Goal: Navigation & Orientation: Find specific page/section

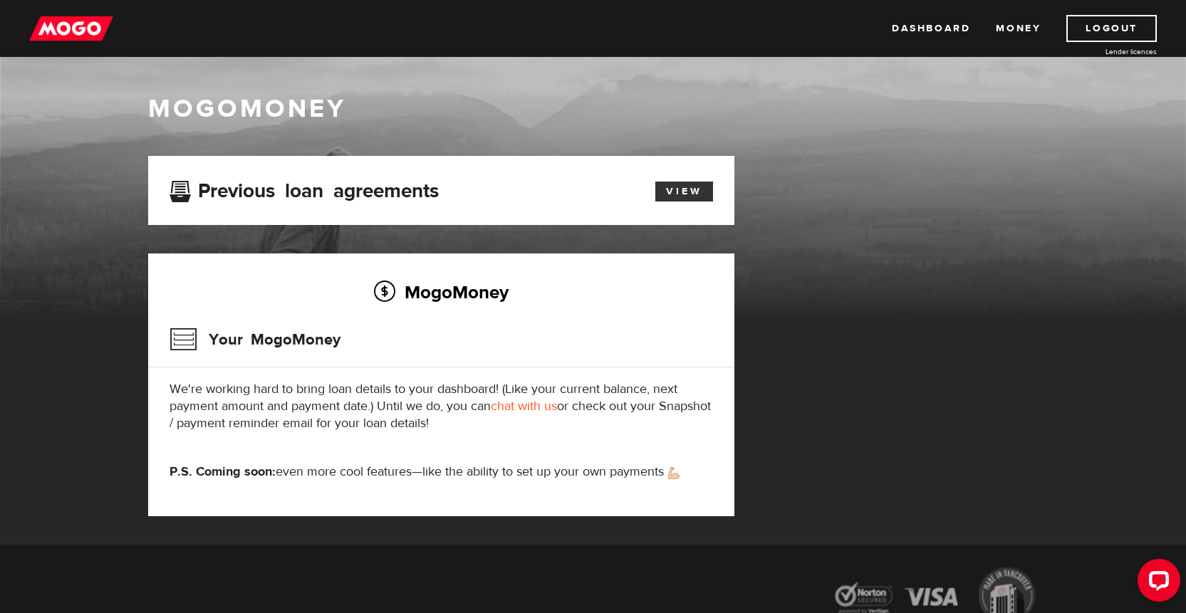
click at [694, 194] on link "View" at bounding box center [684, 192] width 58 height 20
click at [906, 22] on link "Dashboard" at bounding box center [931, 28] width 78 height 27
click at [1012, 24] on link "Money" at bounding box center [1018, 28] width 45 height 27
click at [918, 28] on link "Dashboard" at bounding box center [931, 28] width 78 height 27
